Goal: Communication & Community: Ask a question

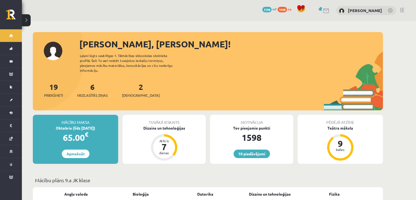
click at [323, 8] on link at bounding box center [326, 10] width 7 height 5
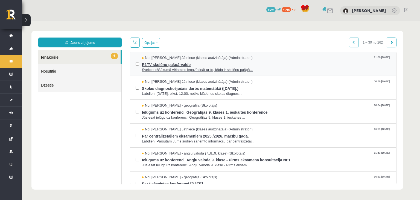
click at [169, 64] on span "R1TV skolēnu pašpārvalde" at bounding box center [266, 63] width 249 height 7
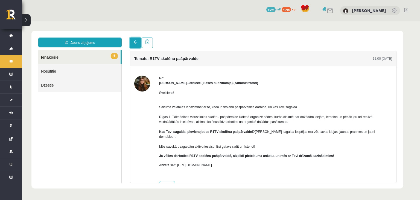
click at [132, 42] on link at bounding box center [135, 42] width 11 height 10
click at [135, 43] on span at bounding box center [136, 42] width 4 height 4
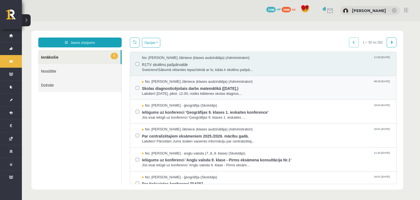
click at [146, 96] on div "No: Anda Laine Jātniece (klases audzinātāja) (Administratori) 08:38 08/10/2025 …" at bounding box center [263, 88] width 266 height 24
click at [150, 89] on span "Skolas diagnosticējošais darbs matemātikā (07.11.2025.)" at bounding box center [266, 87] width 249 height 7
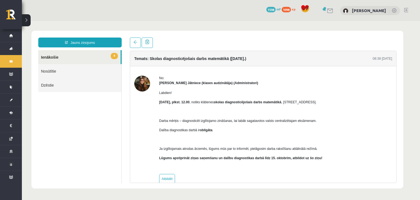
click at [134, 36] on div "Jauns ziņojums 4 Ienākošie Nosūtītie Dzēstie * ********* ********* ******* Tema…" at bounding box center [217, 110] width 372 height 158
click at [134, 41] on span at bounding box center [136, 42] width 4 height 4
click at [134, 43] on span at bounding box center [136, 42] width 4 height 4
click at [136, 46] on link at bounding box center [135, 42] width 11 height 10
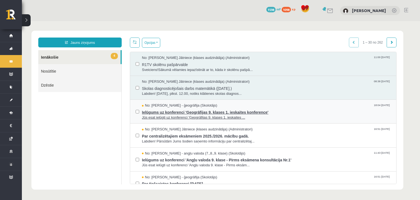
click at [157, 112] on span "Ielūgums uz konferenci 'Ģeogrāfijas 9. klases 1. ieskaites konference'" at bounding box center [266, 111] width 249 height 7
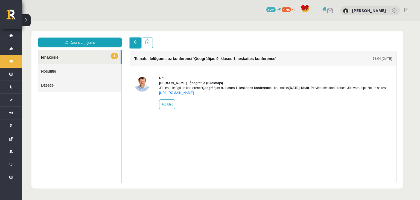
click at [133, 42] on link at bounding box center [135, 42] width 11 height 10
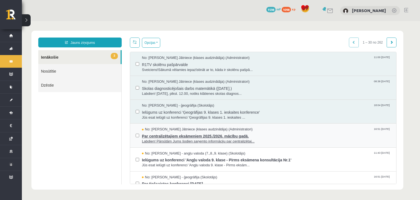
click at [259, 139] on span "Labdien! Pārsūtām Jums šodien saņemto informāciju par centralizētaj..." at bounding box center [266, 141] width 249 height 5
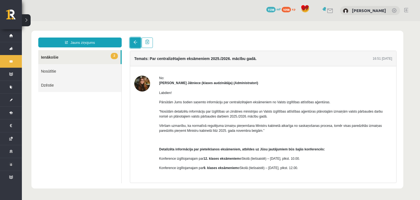
click at [135, 42] on span at bounding box center [136, 42] width 4 height 4
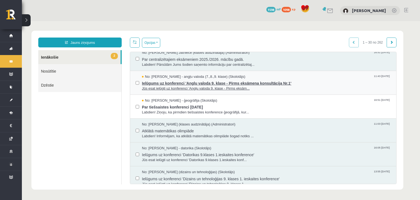
scroll to position [71, 0]
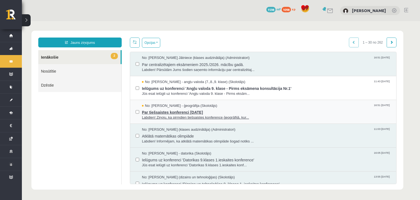
click at [235, 105] on div "No: Toms Krūmiņš - ģeogrāfija (Skolotājs) 16:51 04/10/2025" at bounding box center [266, 105] width 249 height 5
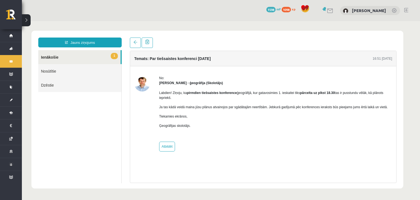
scroll to position [0, 0]
click at [133, 43] on link at bounding box center [135, 42] width 11 height 10
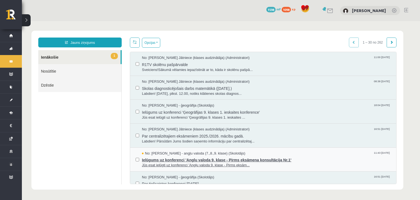
click at [256, 161] on span "Ielūgums uz konferenci 'Angļu valoda 9. klase - Pirms eksāmena konsultācija Nr.…" at bounding box center [266, 159] width 249 height 7
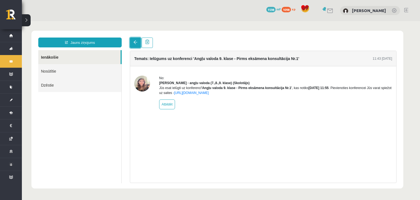
click at [136, 41] on span at bounding box center [136, 42] width 4 height 4
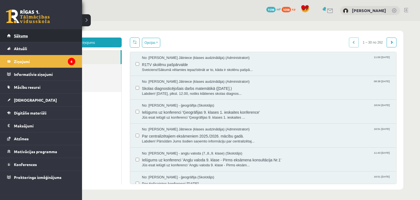
click at [21, 37] on span "Sākums" at bounding box center [21, 35] width 14 height 5
